Goal: Task Accomplishment & Management: Manage account settings

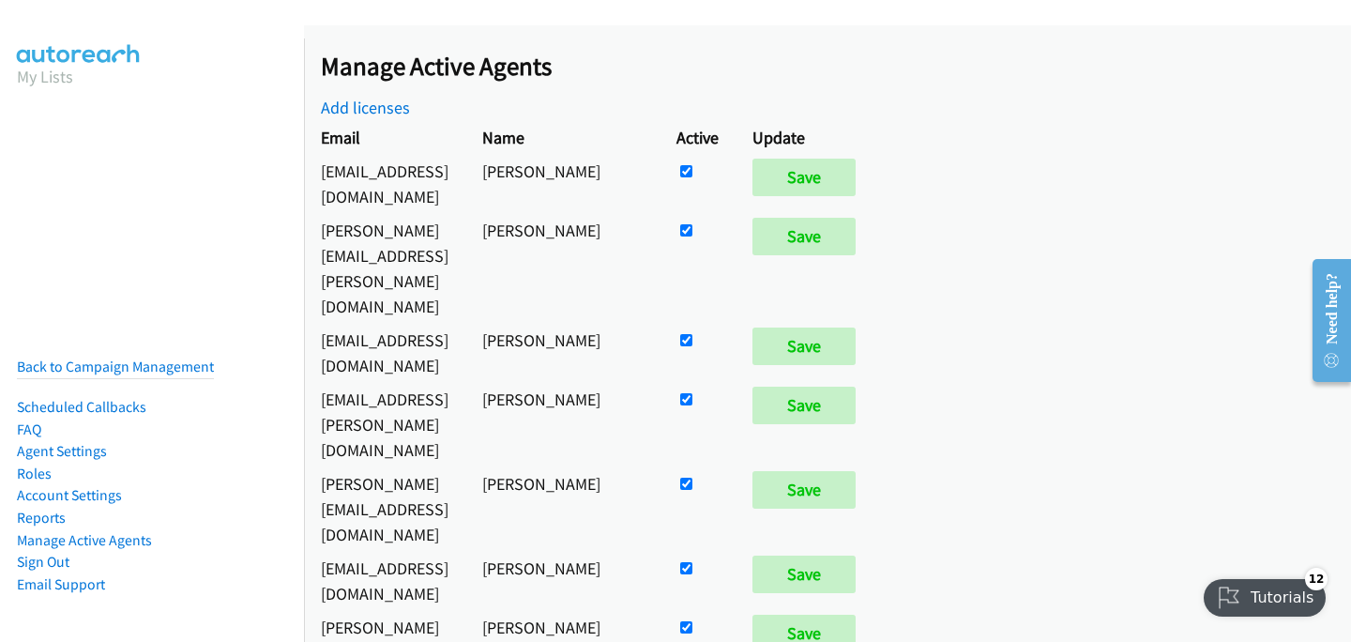
scroll to position [391, 0]
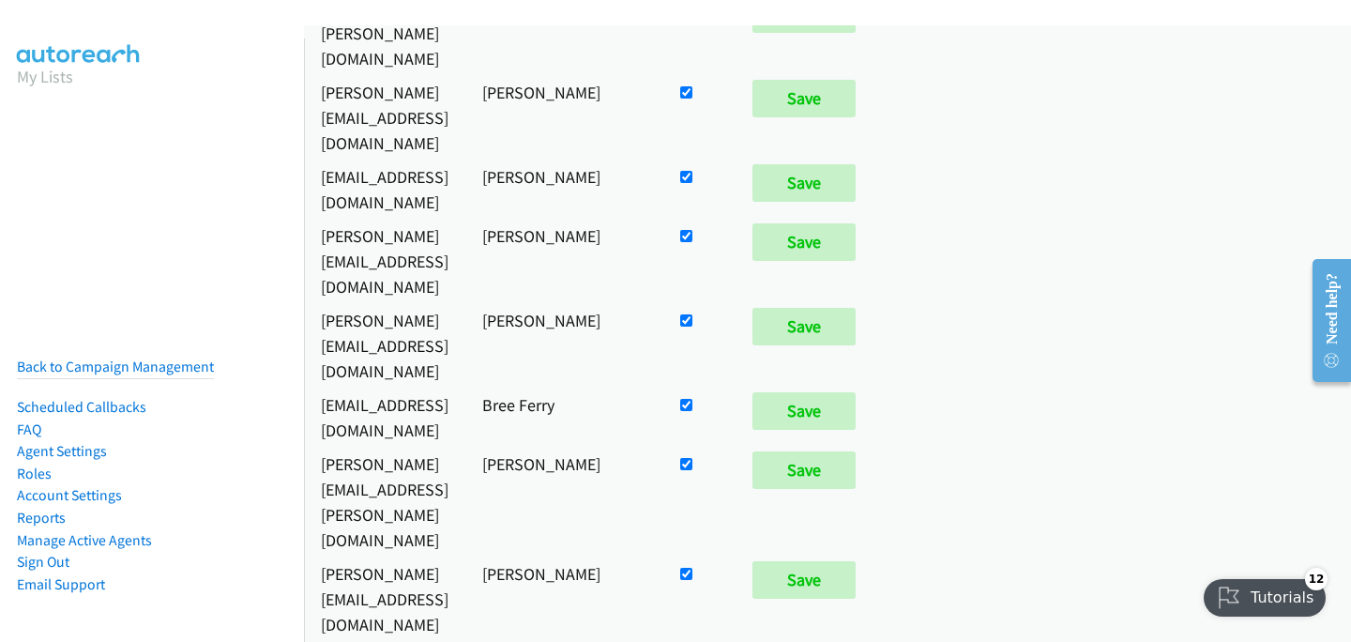
checkbox input "false"
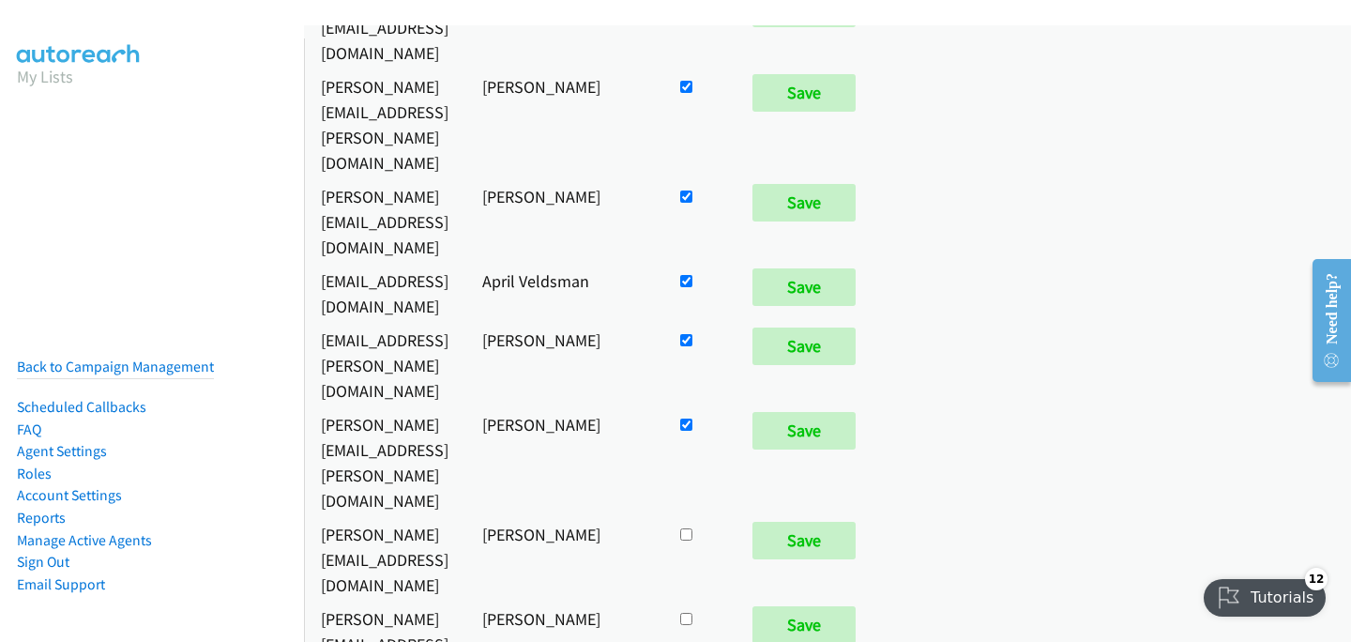
scroll to position [12710, 0]
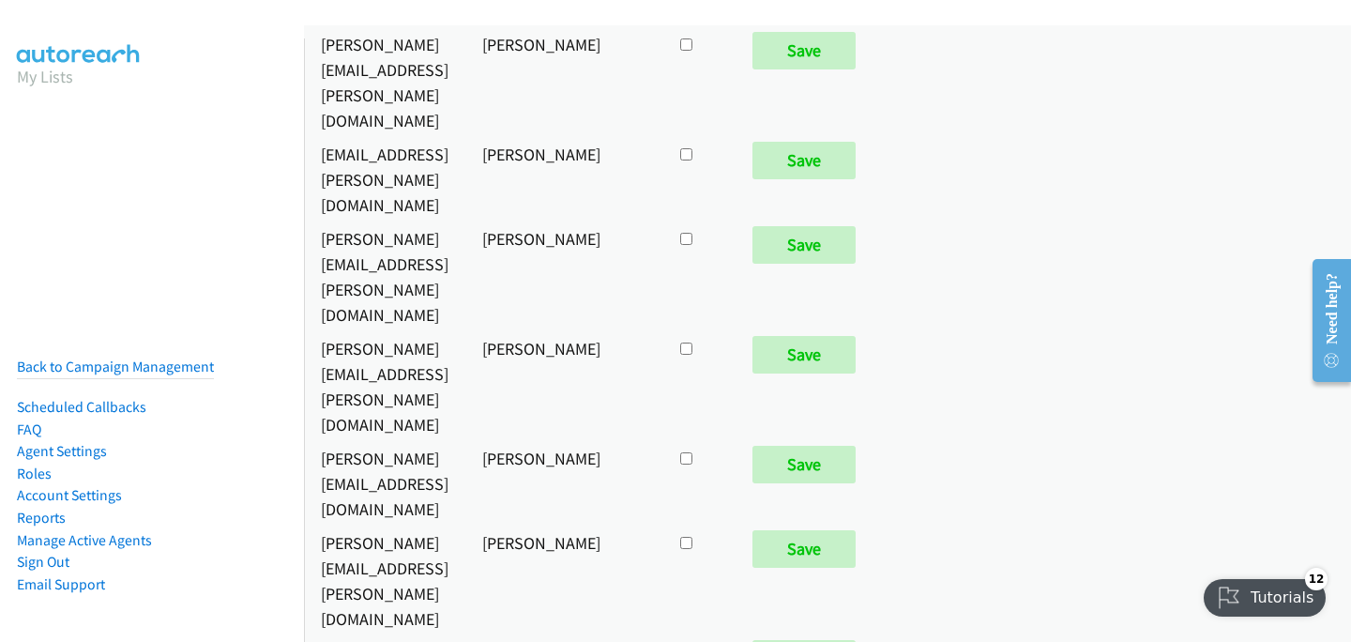
checkbox input "true"
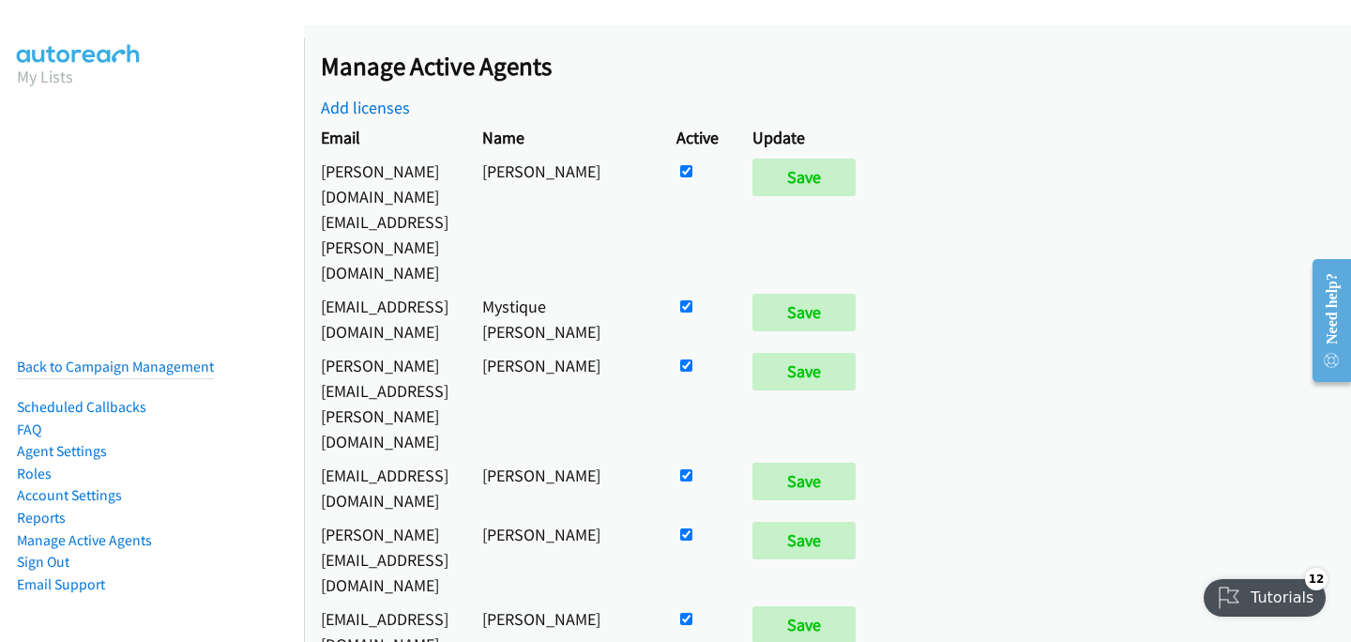
scroll to position [623, 0]
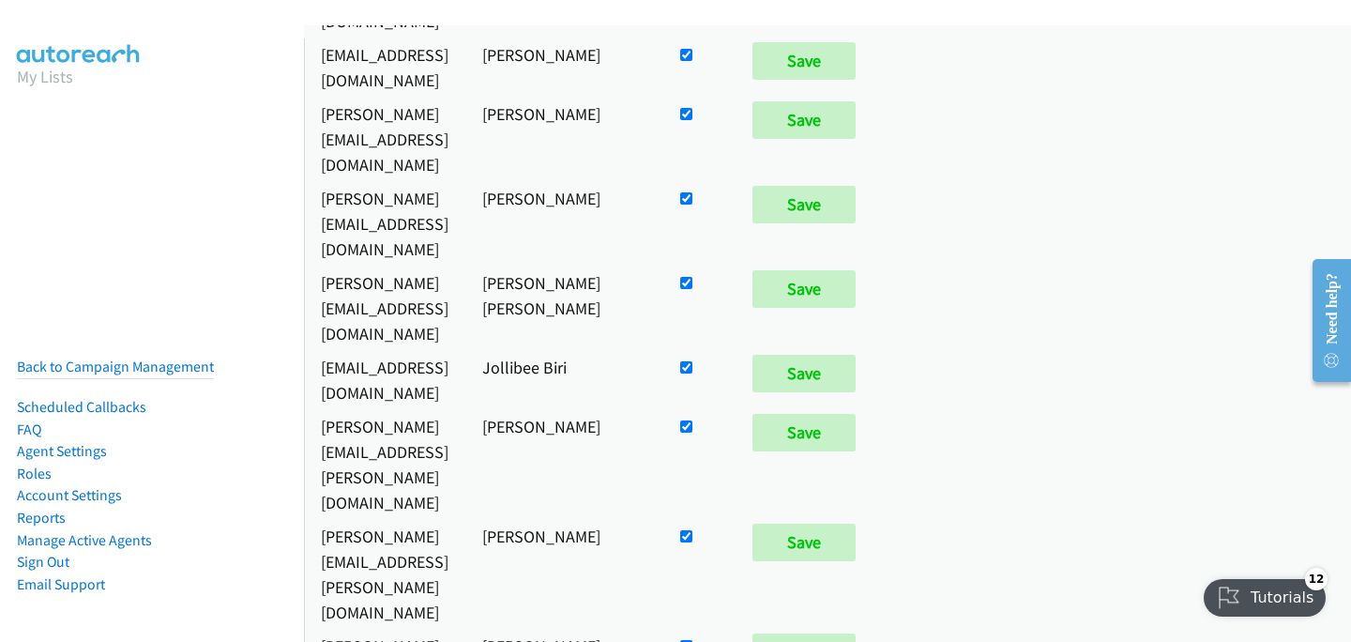
checkbox input "false"
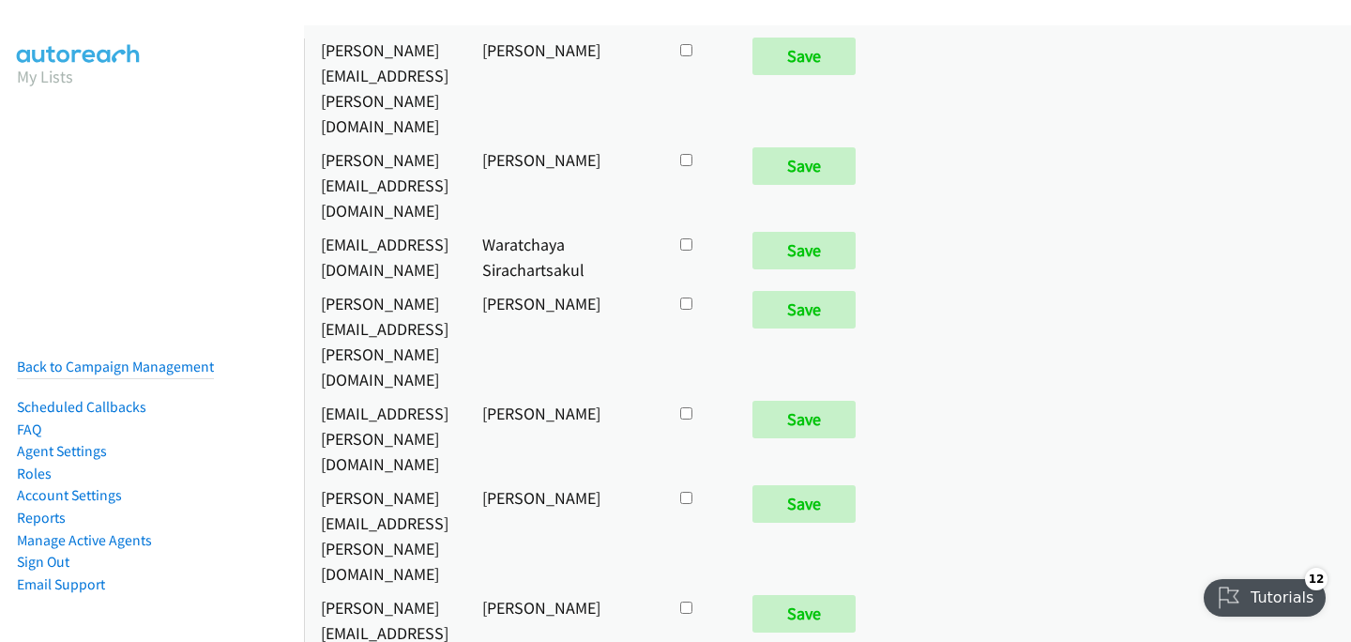
checkbox input "true"
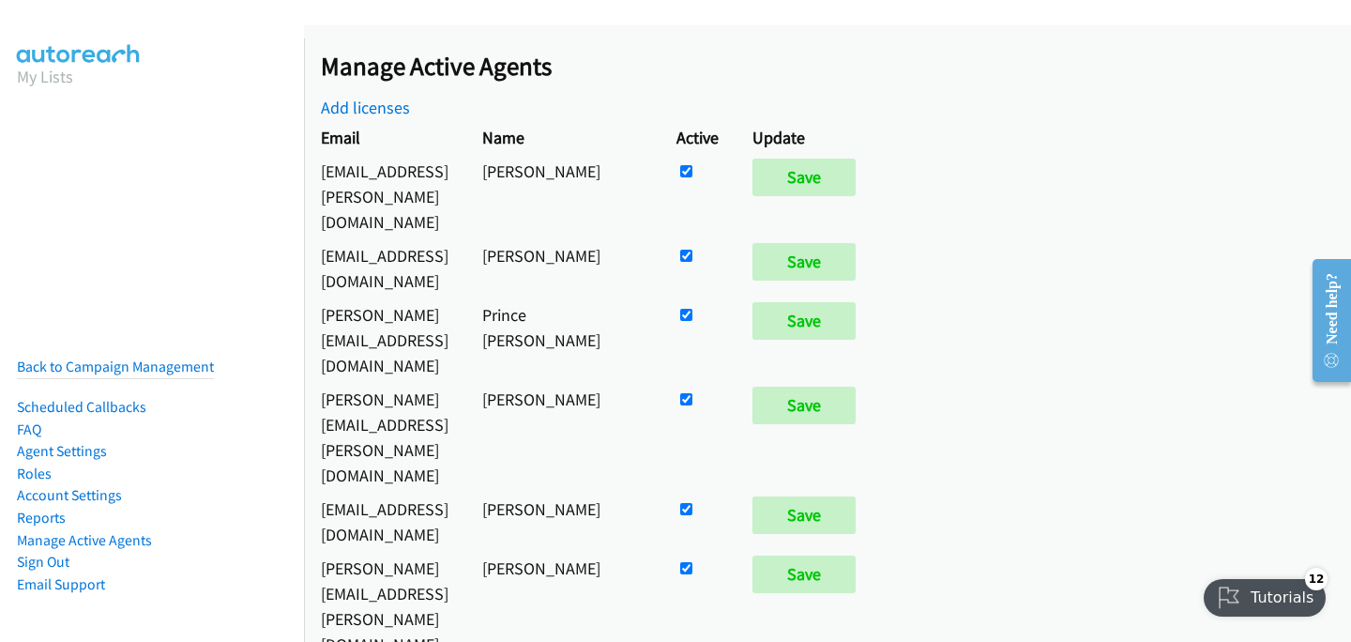
scroll to position [2299, 0]
